Goal: Transaction & Acquisition: Purchase product/service

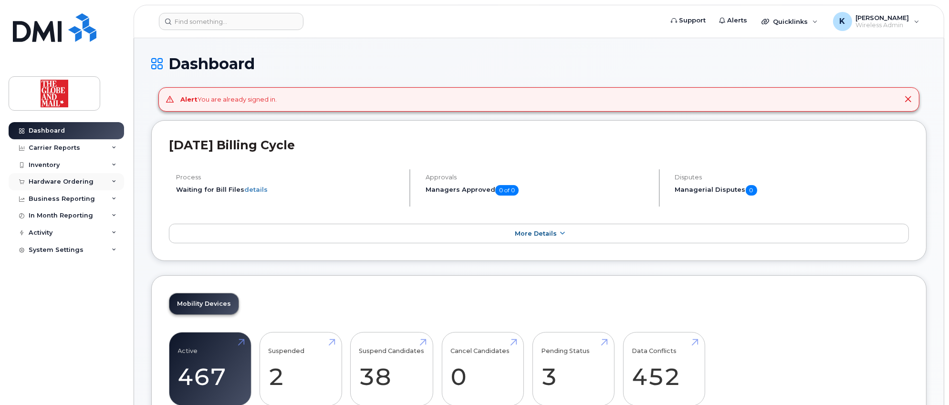
click at [52, 180] on div "Hardware Ordering" at bounding box center [61, 182] width 65 height 8
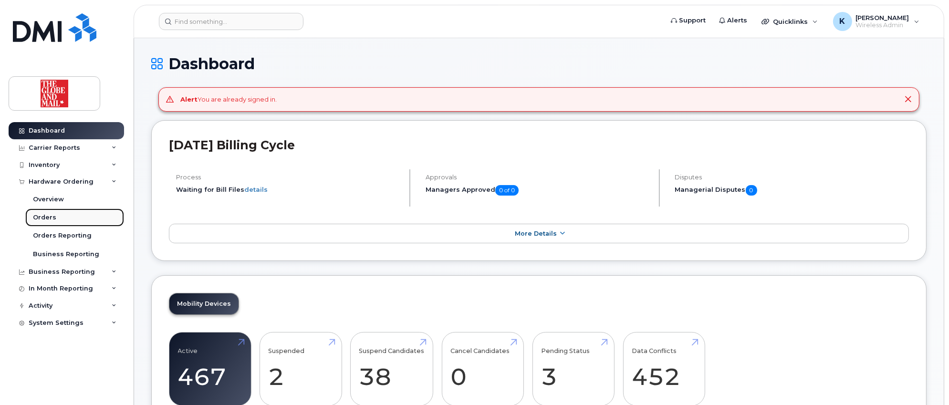
click at [47, 218] on div "Orders" at bounding box center [44, 217] width 23 height 9
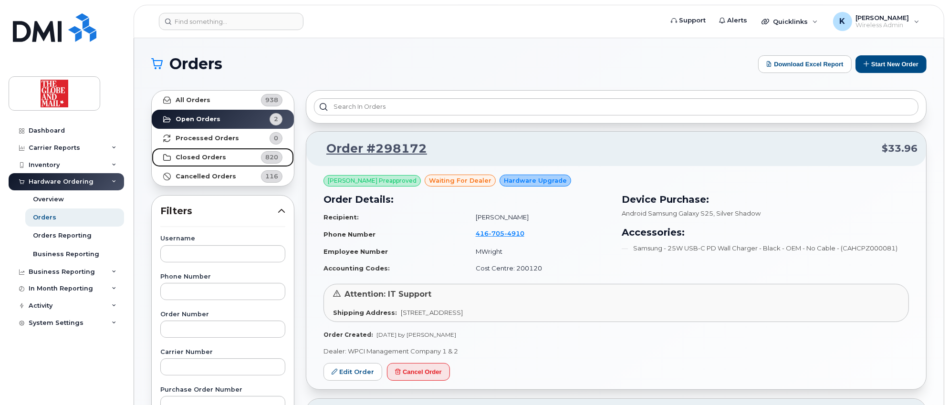
click at [201, 155] on strong "Closed Orders" at bounding box center [201, 158] width 51 height 8
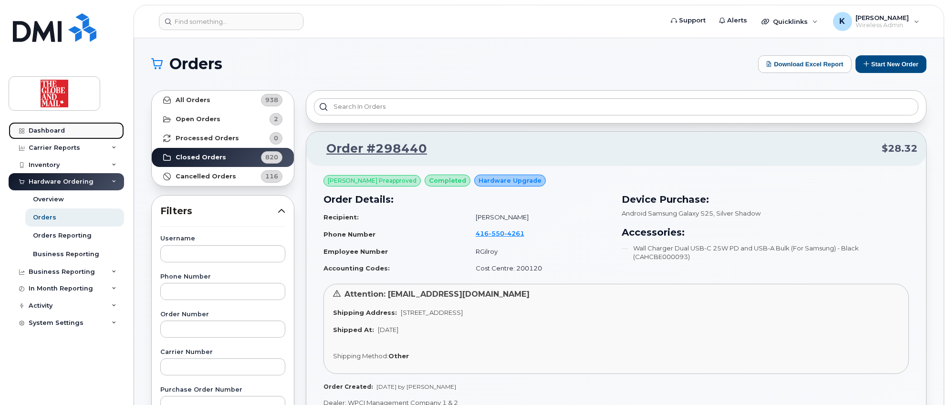
click at [54, 127] on div "Dashboard" at bounding box center [47, 131] width 36 height 8
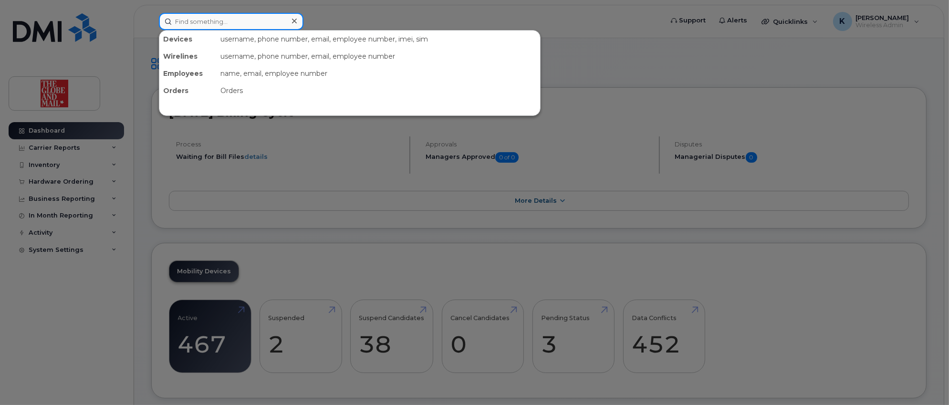
click at [273, 22] on input at bounding box center [231, 21] width 145 height 17
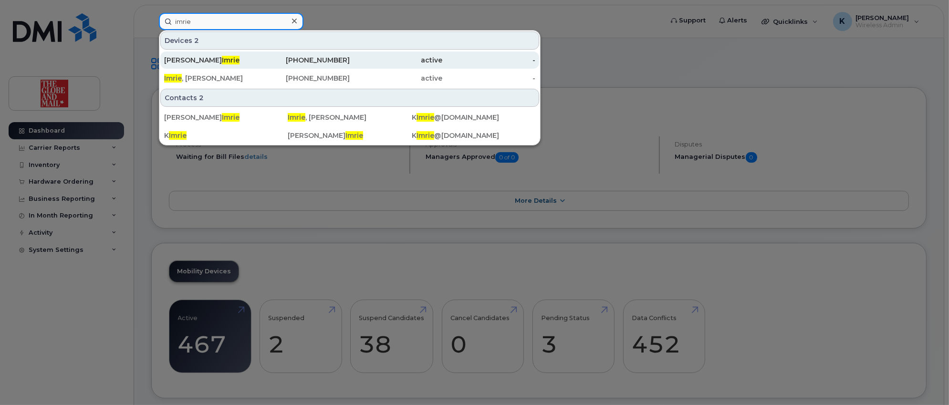
type input "imrie"
click at [314, 57] on div "647-222-1064" at bounding box center [303, 60] width 93 height 10
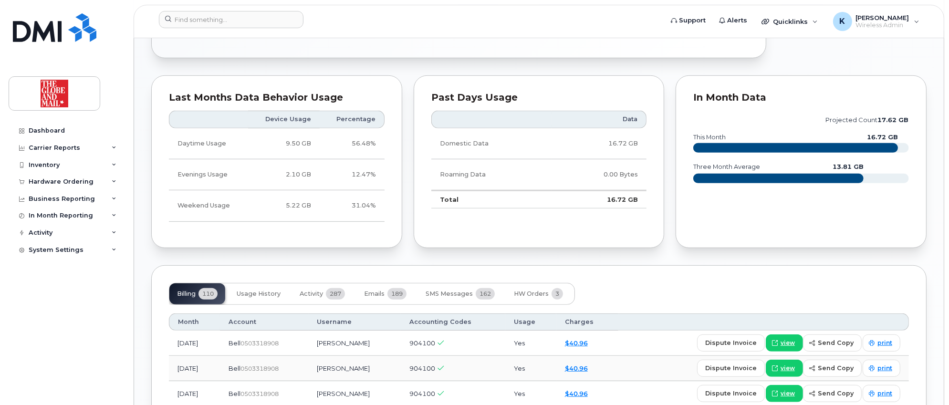
scroll to position [624, 0]
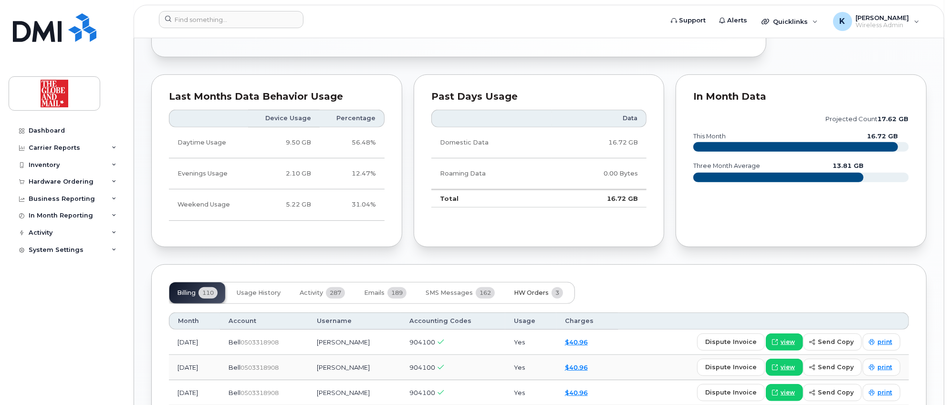
click at [528, 291] on span "HW Orders" at bounding box center [531, 293] width 35 height 8
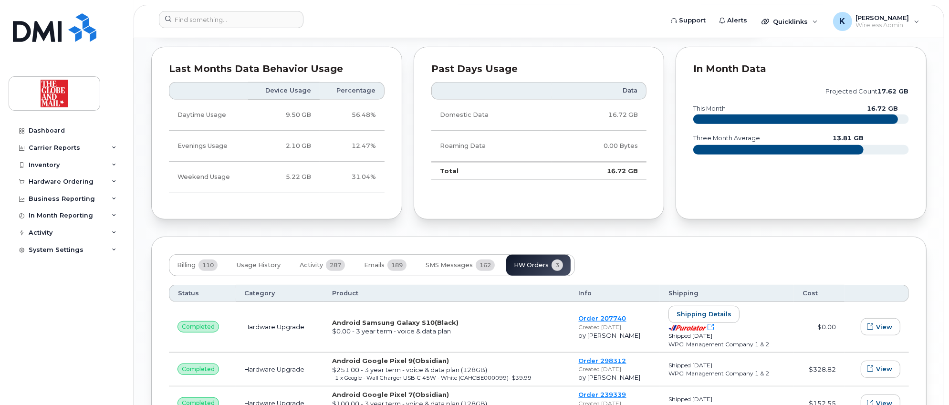
scroll to position [680, 0]
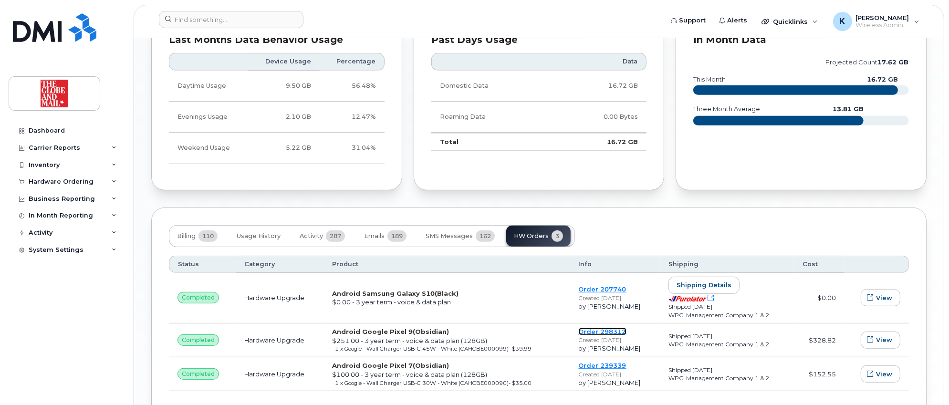
click at [606, 329] on link "Order 298312" at bounding box center [603, 332] width 48 height 8
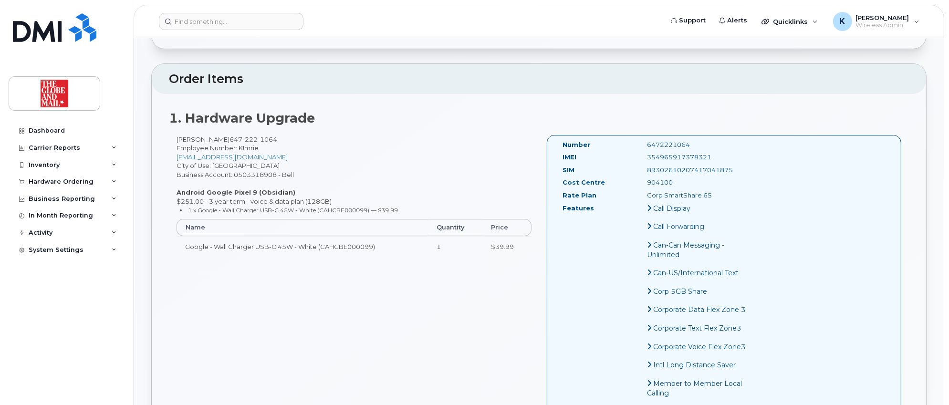
scroll to position [59, 0]
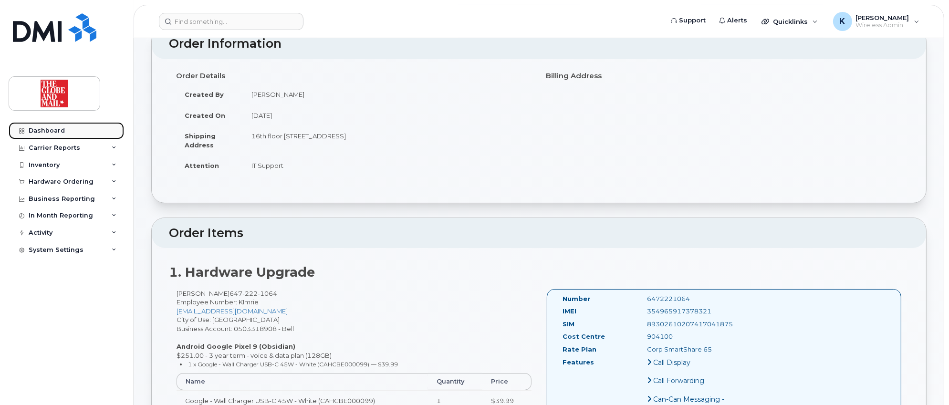
click at [40, 129] on div "Dashboard" at bounding box center [47, 131] width 36 height 8
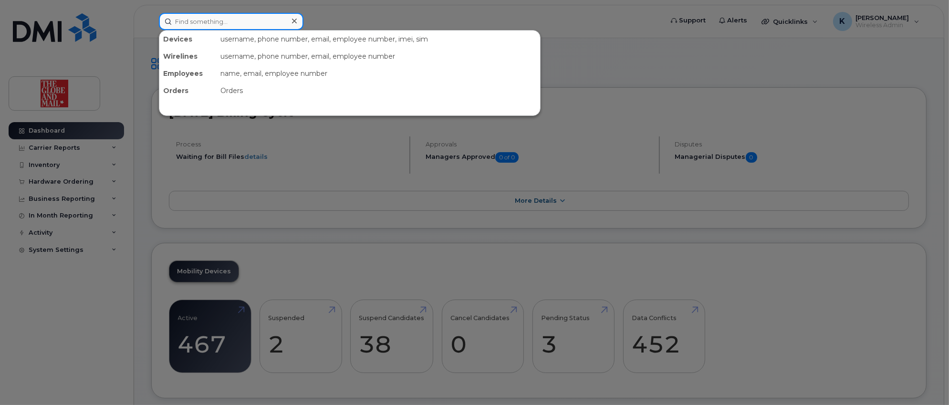
click at [248, 23] on input at bounding box center [231, 21] width 145 height 17
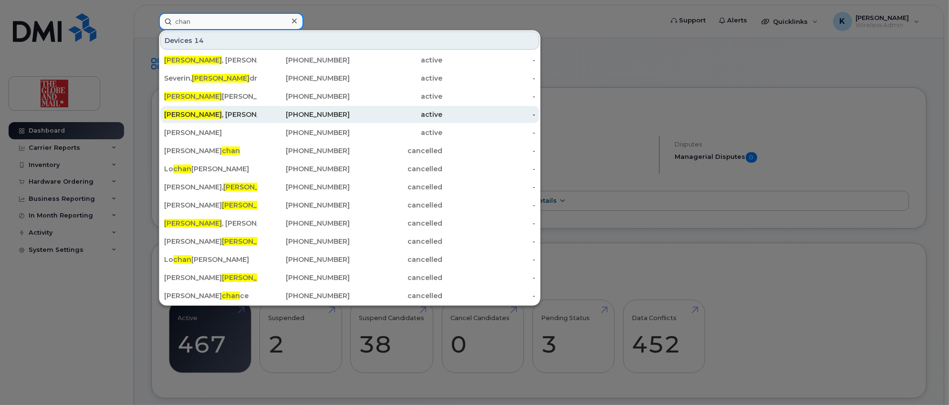
type input "chan"
click at [212, 114] on div "[PERSON_NAME]" at bounding box center [210, 115] width 93 height 10
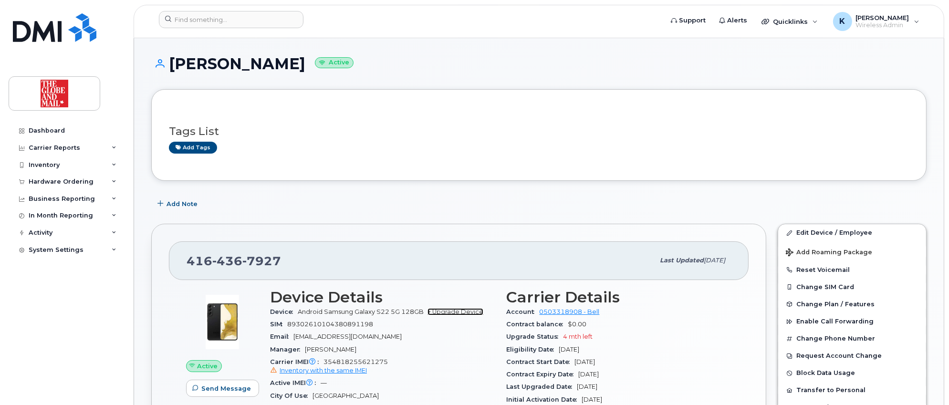
click at [461, 311] on link "+ Upgrade Device" at bounding box center [456, 311] width 56 height 7
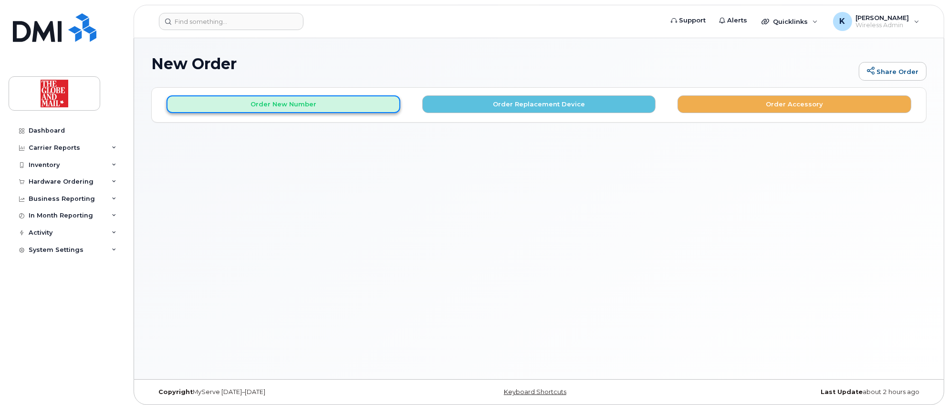
click at [282, 105] on button "Order New Number" at bounding box center [284, 104] width 234 height 18
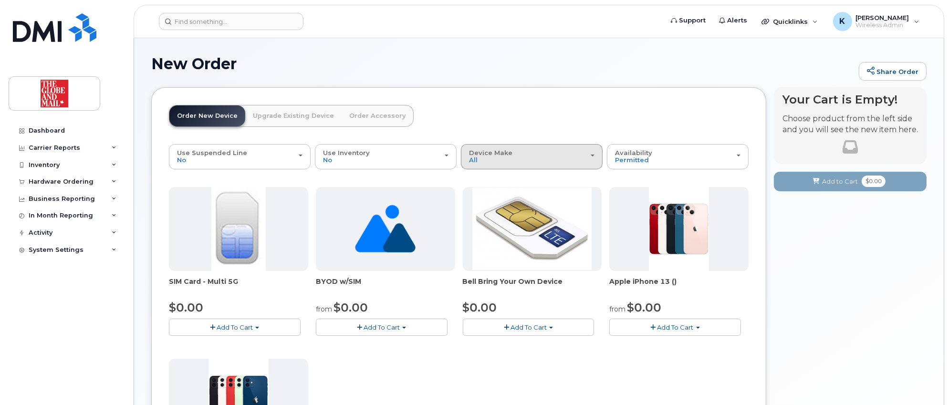
click at [592, 158] on div "Device Make All Cell Phone iPhone Unknown" at bounding box center [531, 156] width 125 height 15
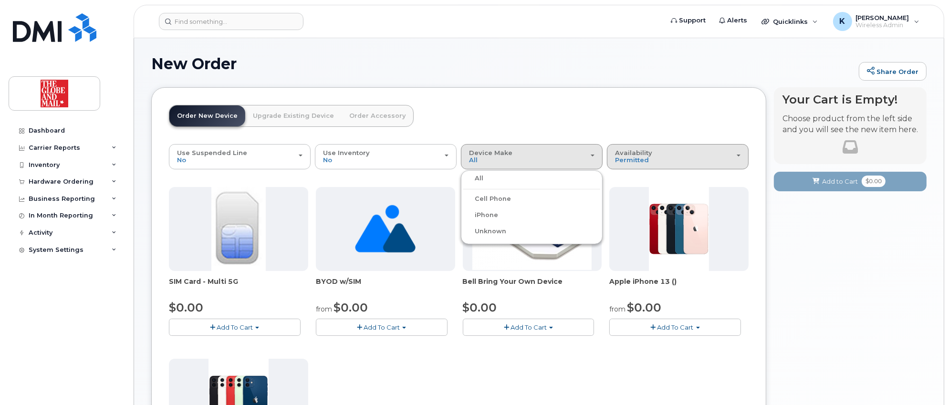
click at [688, 158] on div "Availability Permitted All" at bounding box center [677, 156] width 125 height 15
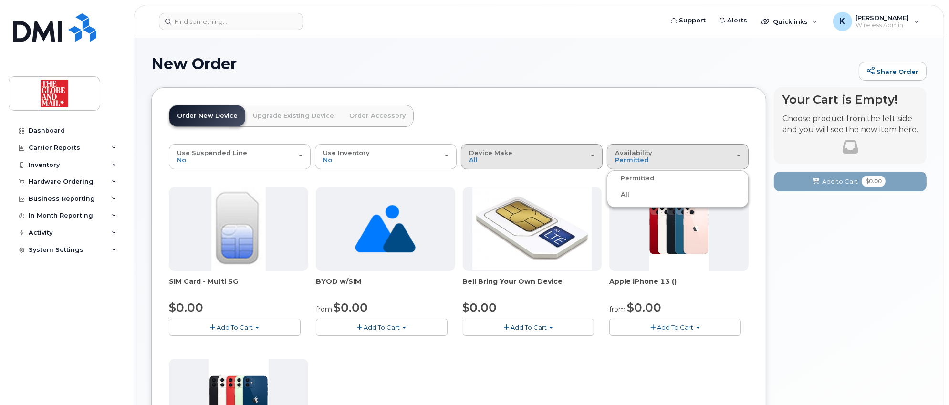
click at [526, 153] on div "Device Make All Cell Phone iPhone Unknown" at bounding box center [531, 156] width 125 height 15
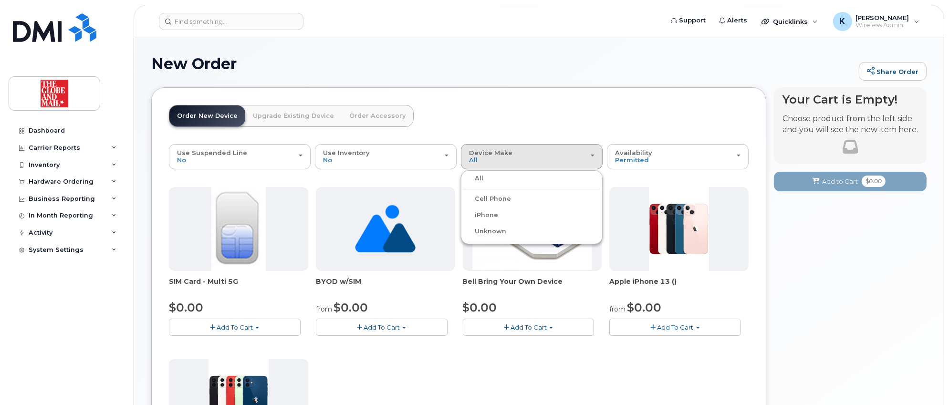
click at [484, 179] on div "All" at bounding box center [531, 178] width 137 height 11
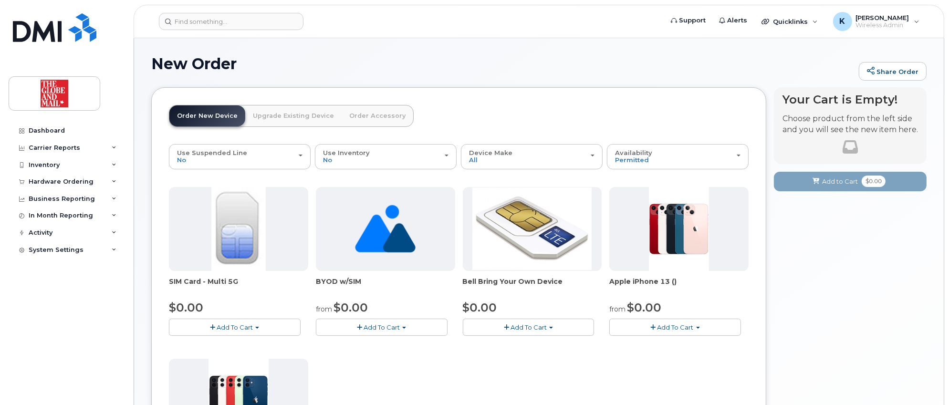
click at [559, 117] on header "Order New Device Upgrade Existing Device Order Accessory Order new device and n…" at bounding box center [459, 124] width 580 height 39
click at [284, 116] on link "Upgrade Existing Device" at bounding box center [293, 115] width 96 height 21
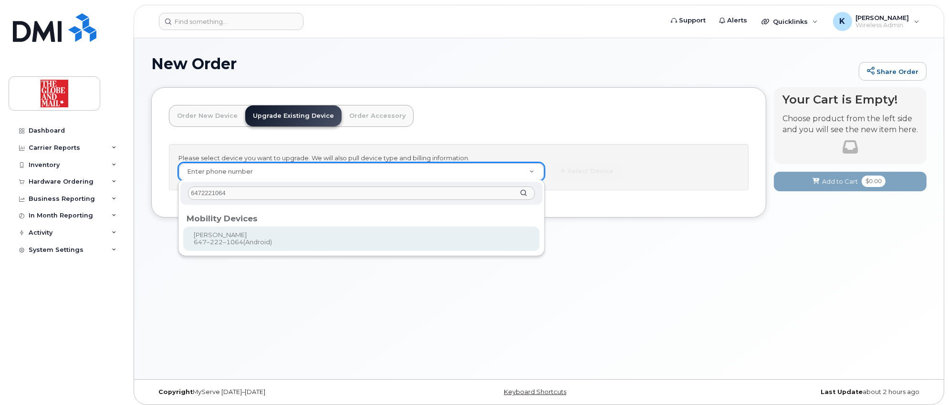
type input "6472221064"
type input "244058"
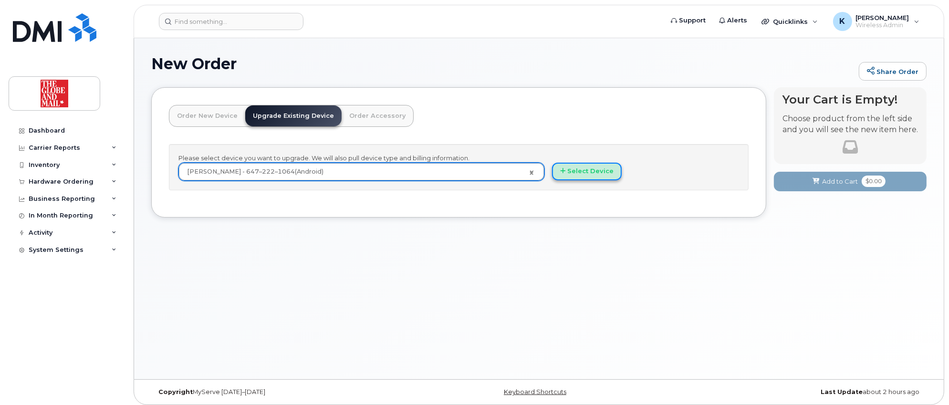
click at [594, 174] on button "Select Device" at bounding box center [587, 172] width 70 height 18
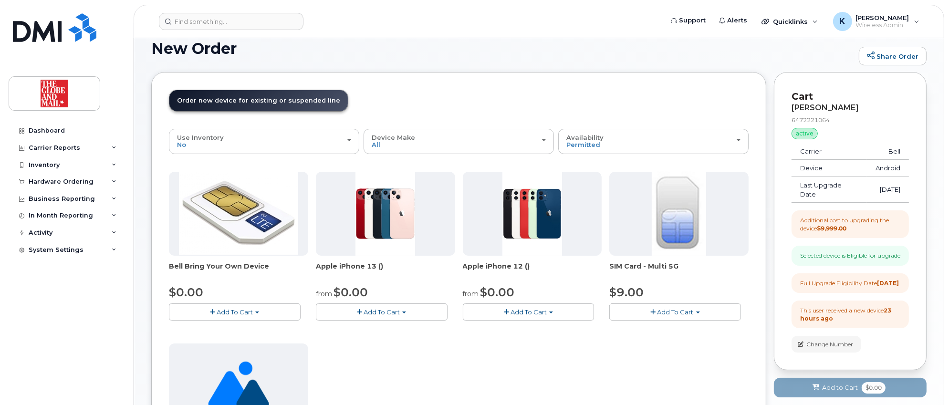
scroll to position [14, 0]
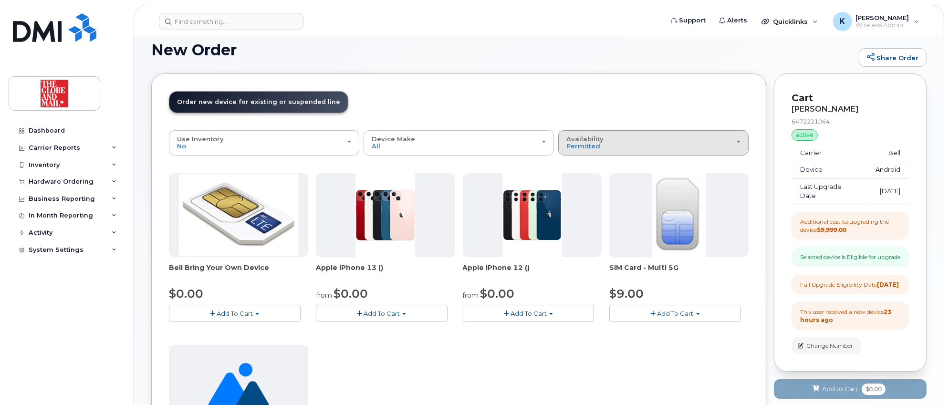
click at [740, 141] on span "button" at bounding box center [739, 142] width 4 height 2
click at [580, 179] on label "All" at bounding box center [571, 180] width 20 height 11
click at [0, 0] on input "All" at bounding box center [0, 0] width 0 height 0
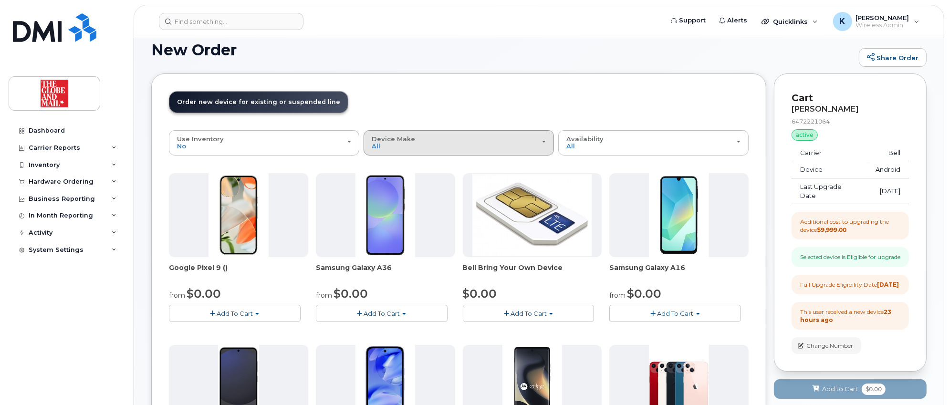
click at [479, 140] on div "Device Make All Android Cell Phone HUB iPhone Unknown" at bounding box center [459, 143] width 174 height 15
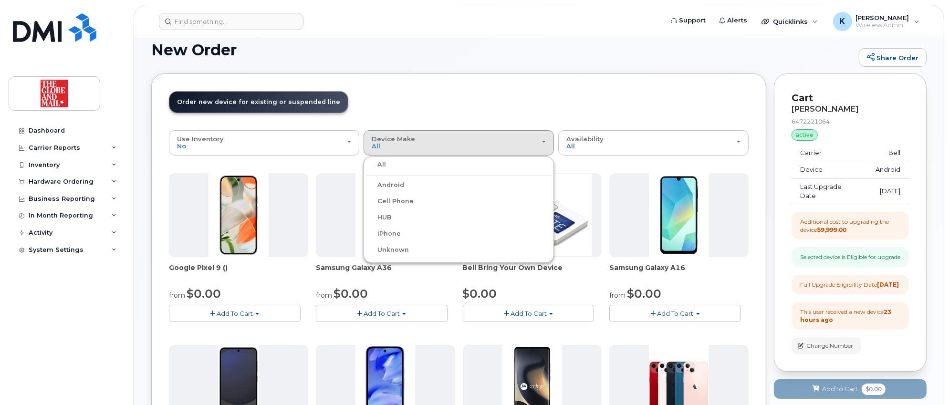
click at [399, 184] on label "Android" at bounding box center [385, 184] width 38 height 11
click at [0, 0] on input "Android" at bounding box center [0, 0] width 0 height 0
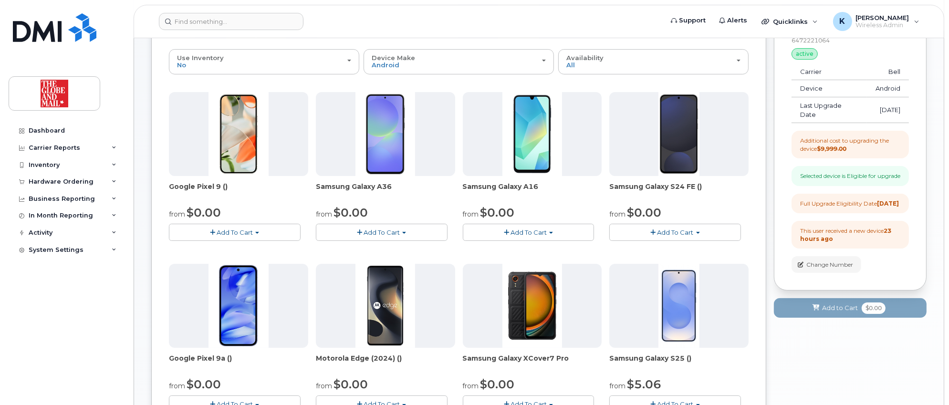
scroll to position [91, 0]
